Goal: Information Seeking & Learning: Learn about a topic

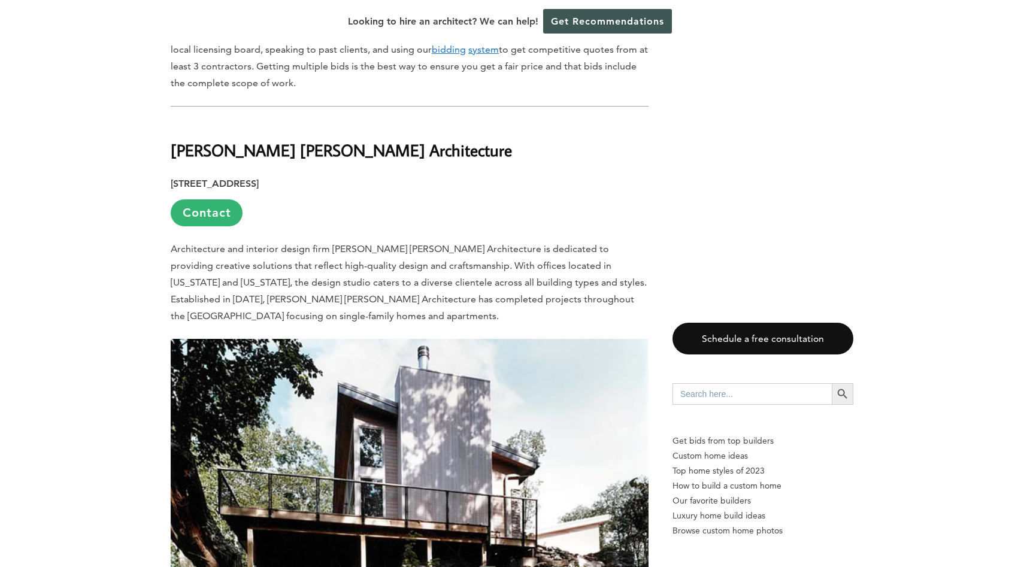
scroll to position [961, 0]
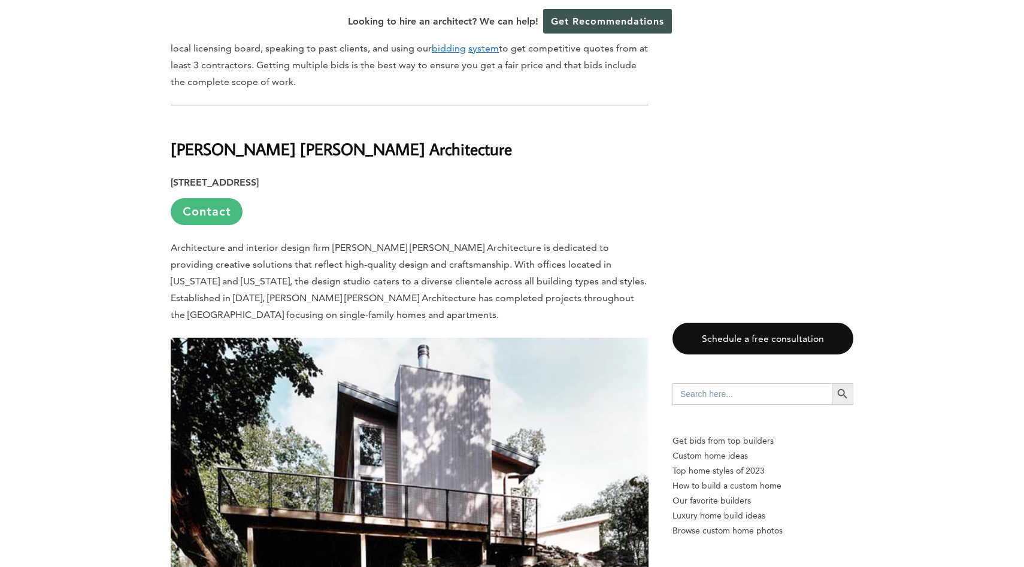
click at [206, 198] on link "Contact" at bounding box center [207, 211] width 72 height 27
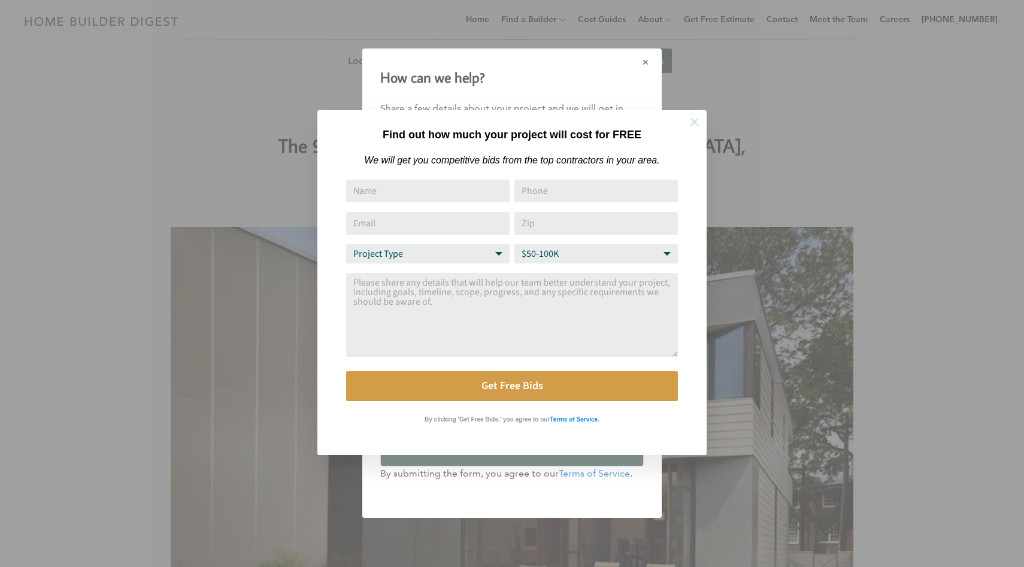
click at [694, 123] on icon at bounding box center [694, 122] width 13 height 13
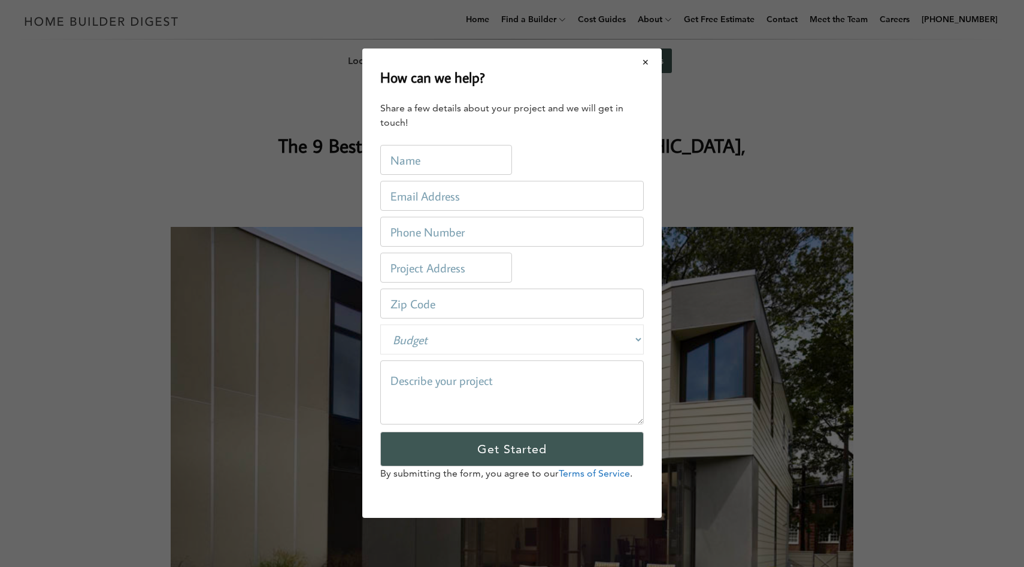
click at [644, 63] on button "Close modal" at bounding box center [646, 62] width 32 height 25
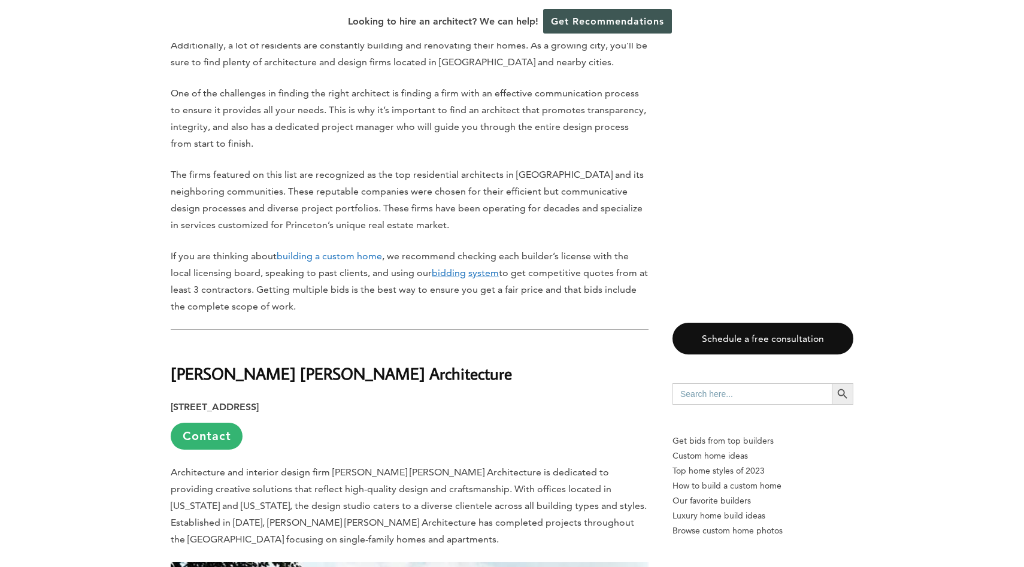
scroll to position [738, 0]
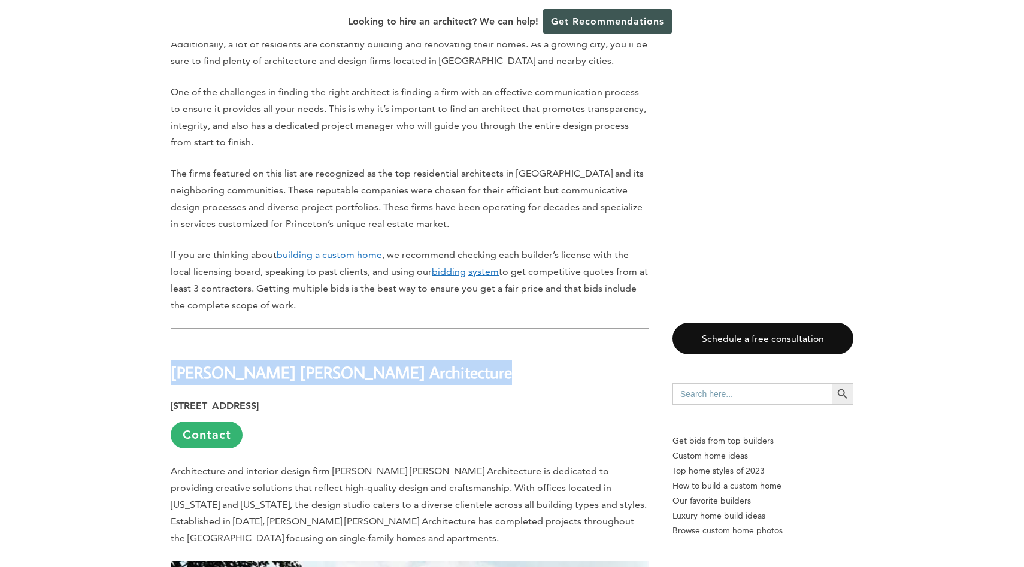
drag, startPoint x: 171, startPoint y: 347, endPoint x: 353, endPoint y: 356, distance: 182.9
copy div "[PERSON_NAME] [PERSON_NAME] Architecture"
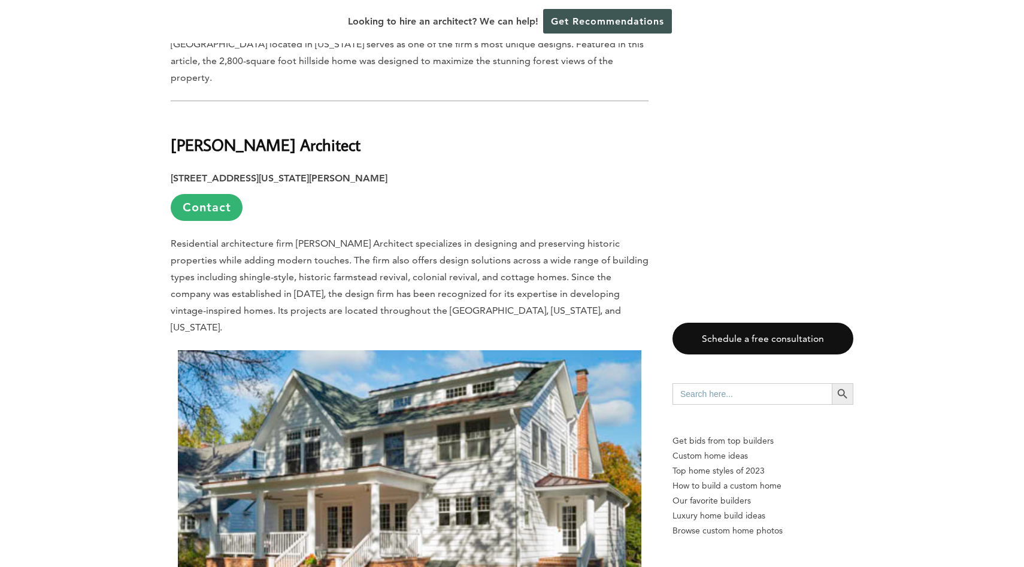
scroll to position [1743, 0]
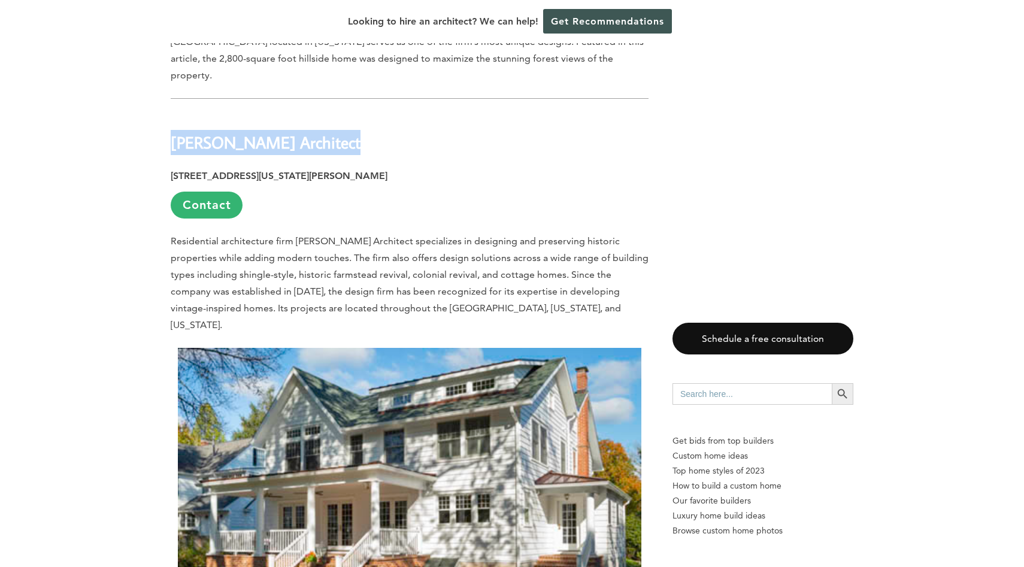
drag, startPoint x: 172, startPoint y: 99, endPoint x: 379, endPoint y: 111, distance: 207.6
copy div "[PERSON_NAME] Architect"
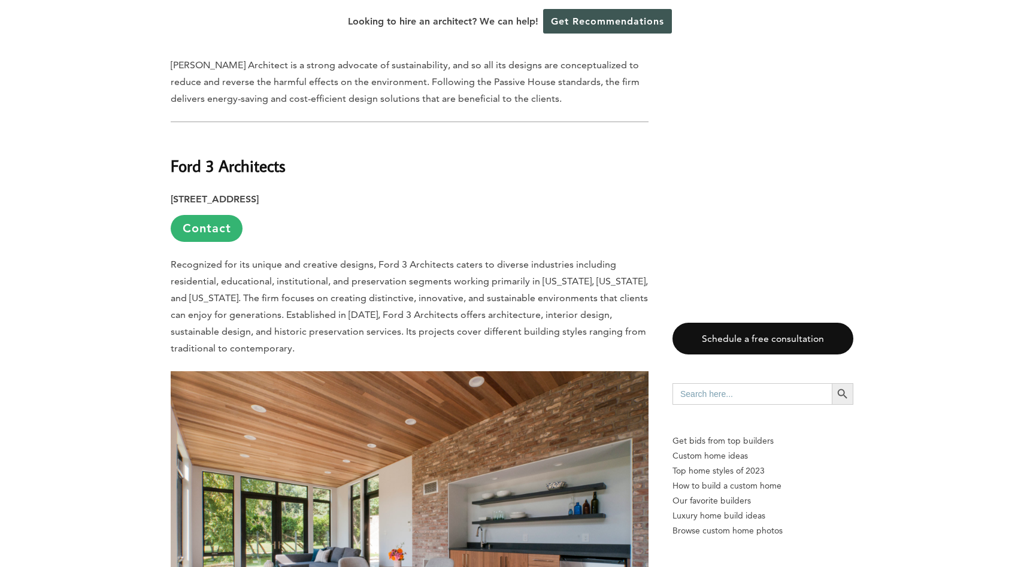
scroll to position [2387, 0]
drag, startPoint x: 172, startPoint y: 106, endPoint x: 287, endPoint y: 110, distance: 115.0
click at [287, 136] on h2 "Ford 3 Architects" at bounding box center [410, 156] width 478 height 41
copy b "Ford 3 Architects"
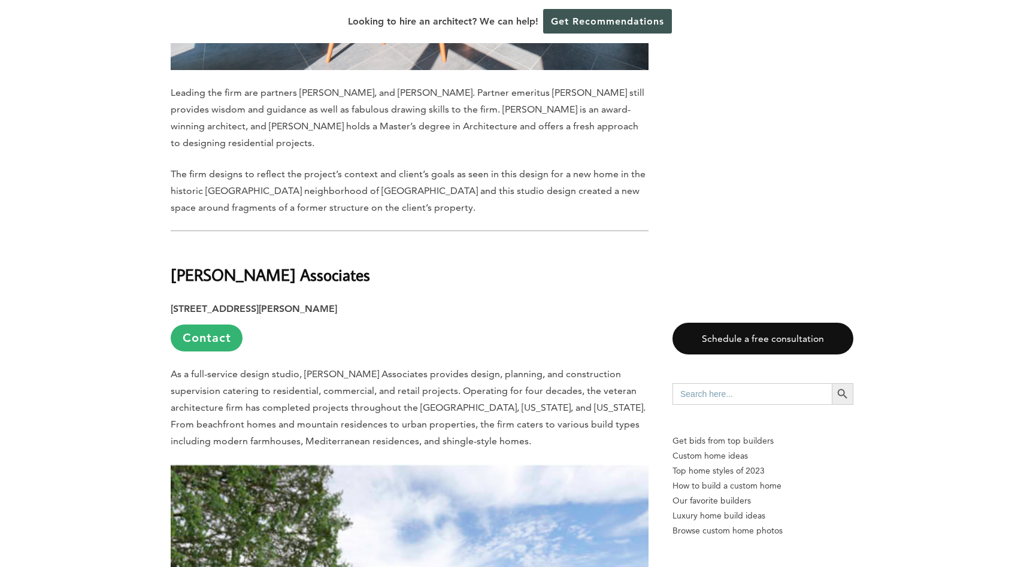
scroll to position [3020, 0]
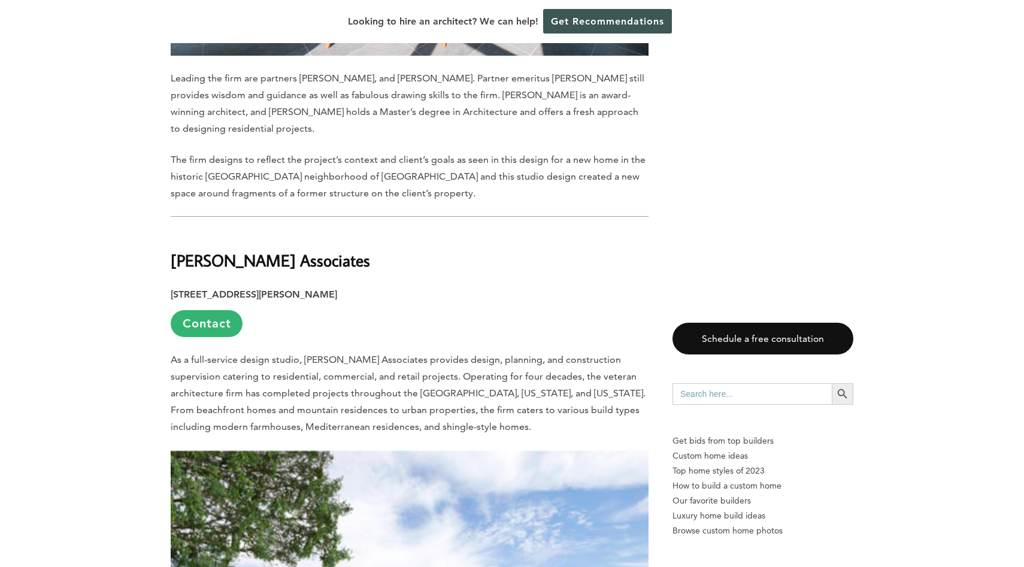
drag, startPoint x: 173, startPoint y: 199, endPoint x: 314, endPoint y: 210, distance: 141.1
click at [314, 231] on h2 "[PERSON_NAME] Associates" at bounding box center [410, 251] width 478 height 41
copy b "[PERSON_NAME] Associates"
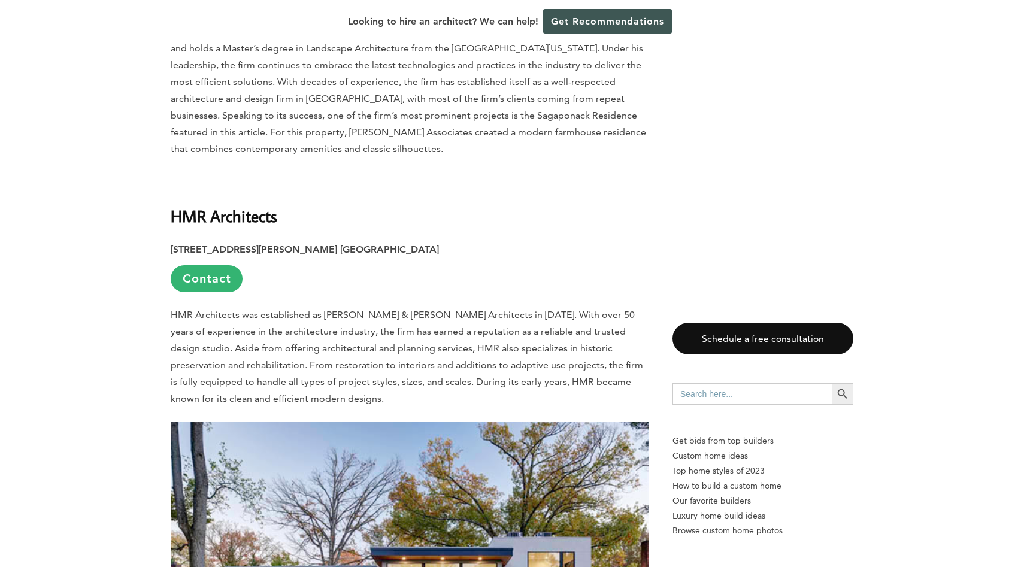
scroll to position [3787, 0]
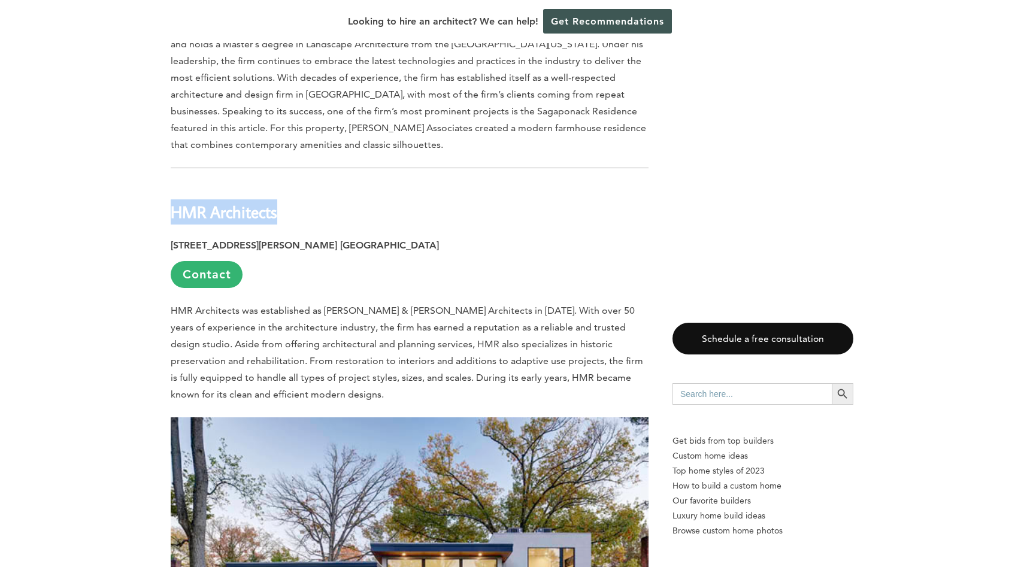
drag, startPoint x: 173, startPoint y: 153, endPoint x: 276, endPoint y: 159, distance: 103.2
click at [276, 201] on b "HMR Architects" at bounding box center [224, 211] width 107 height 21
copy b "HMR Architects"
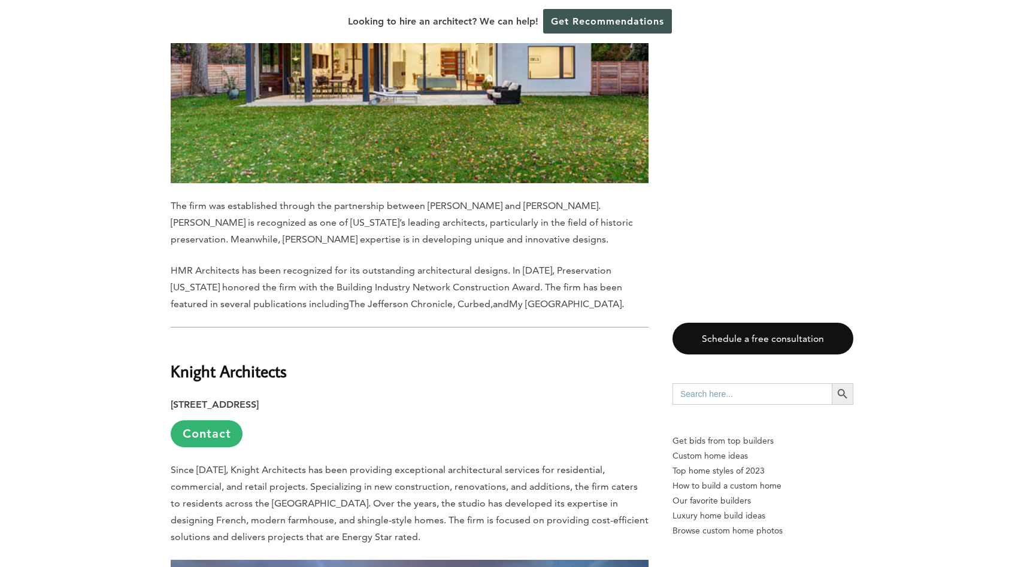
scroll to position [4341, 0]
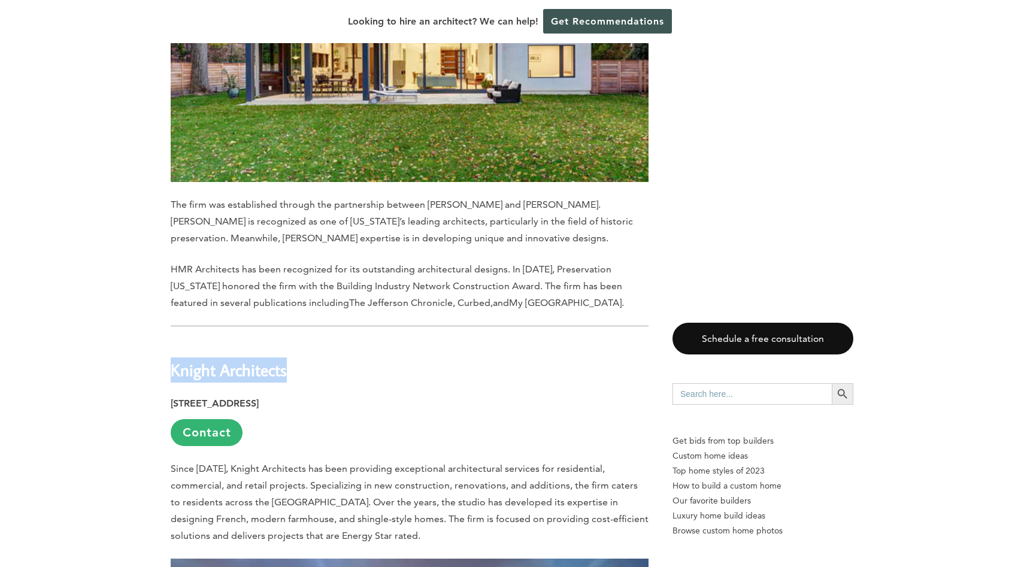
drag, startPoint x: 172, startPoint y: 309, endPoint x: 304, endPoint y: 322, distance: 133.0
click at [304, 322] on div "Last updated on [DATE] 10:15 am Princeton is a wealthy town rich in history, cu…" at bounding box center [410, 347] width 478 height 7947
copy div "Knight Architects"
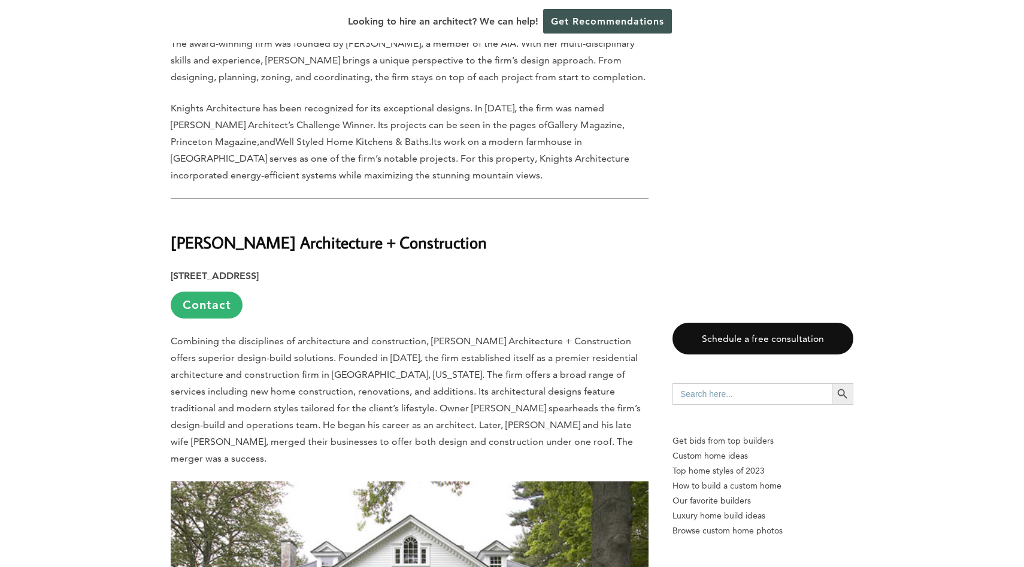
scroll to position [5228, 0]
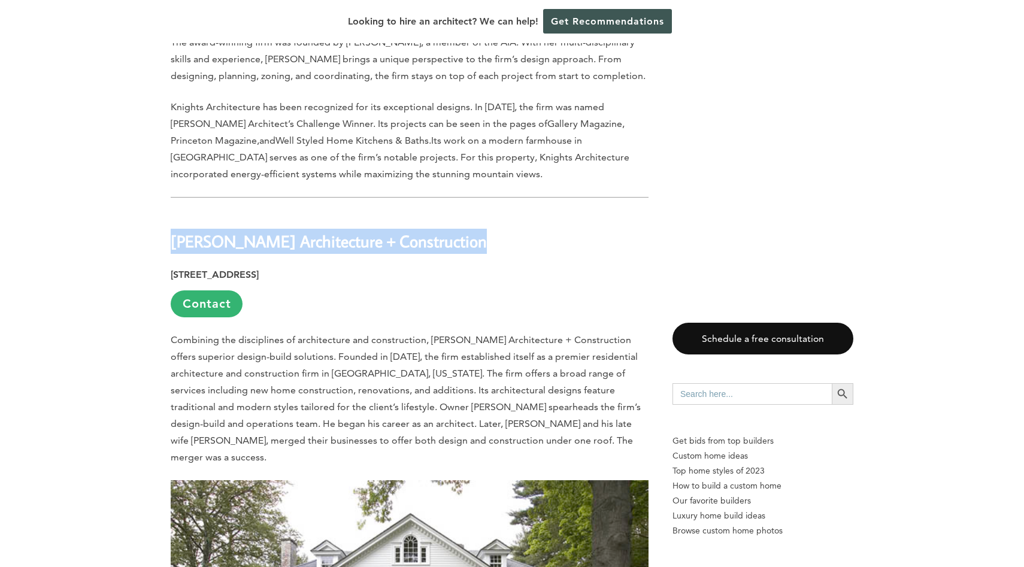
drag, startPoint x: 171, startPoint y: 180, endPoint x: 440, endPoint y: 195, distance: 268.7
copy div "[PERSON_NAME] Architecture + Construction"
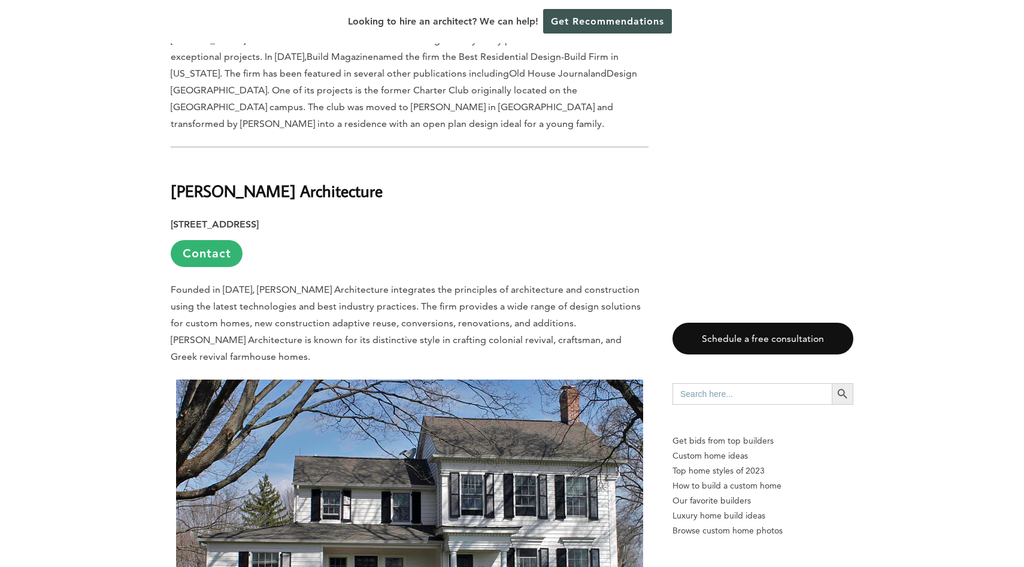
scroll to position [5966, 0]
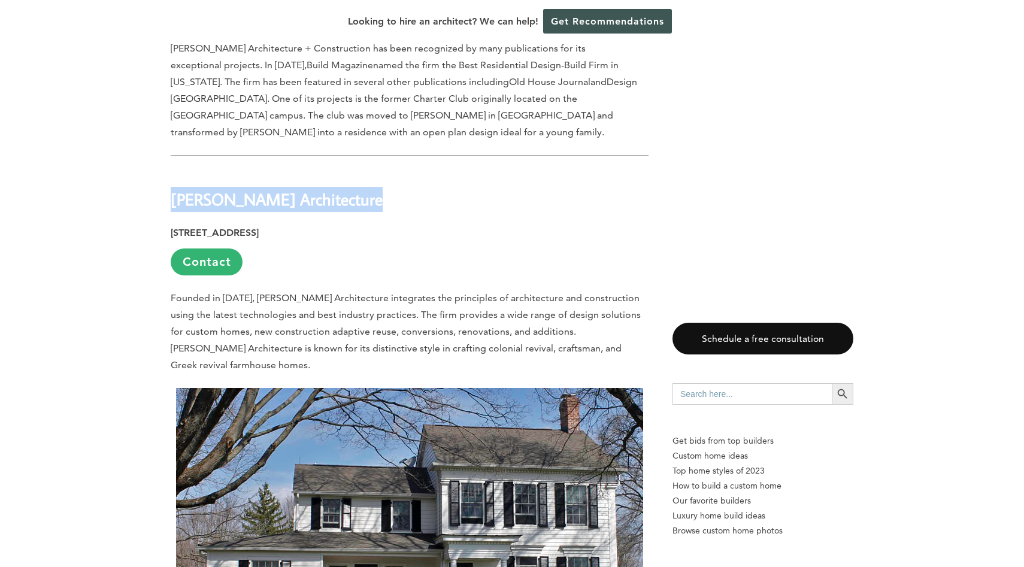
drag, startPoint x: 173, startPoint y: 120, endPoint x: 296, endPoint y: 133, distance: 124.0
copy div "[PERSON_NAME] Architecture"
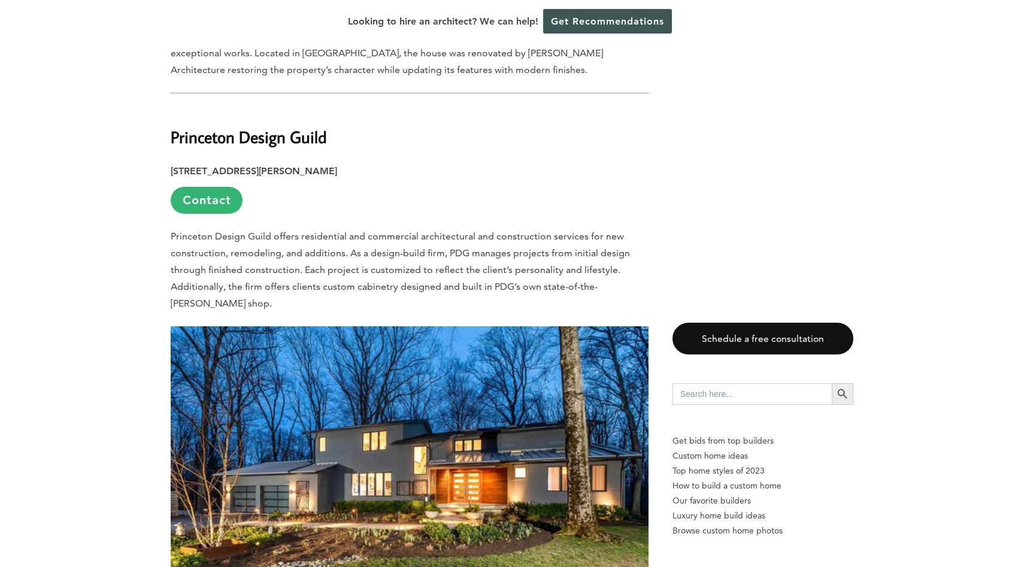
scroll to position [6700, 0]
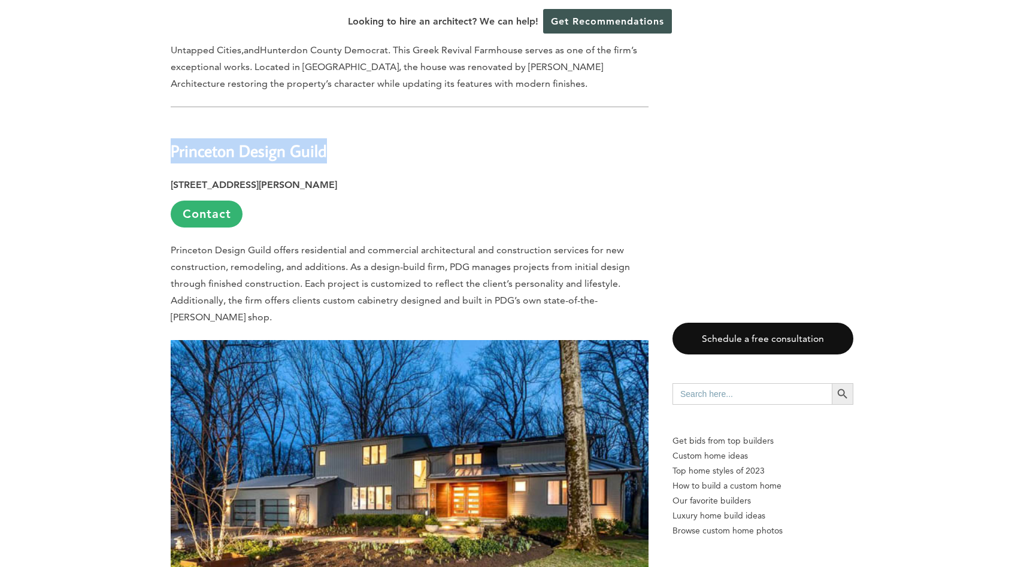
drag, startPoint x: 171, startPoint y: 54, endPoint x: 327, endPoint y: 63, distance: 156.6
click at [327, 122] on h2 "Princeton Design Guild" at bounding box center [410, 142] width 478 height 41
copy b "Princeton Design Guild"
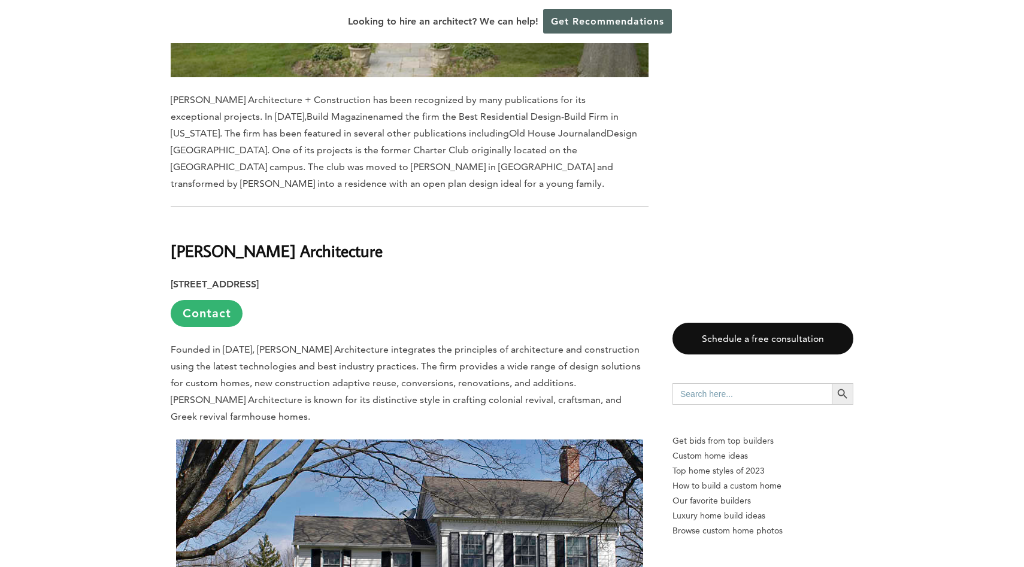
scroll to position [5900, 0]
